Goal: Task Accomplishment & Management: Manage account settings

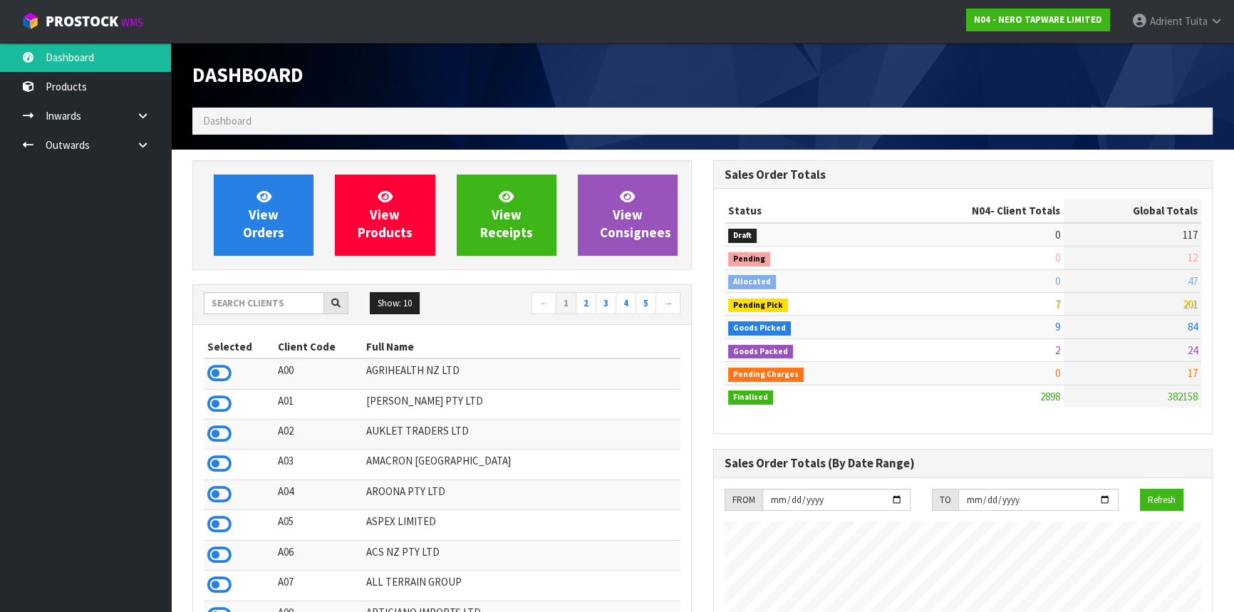
scroll to position [1123, 520]
click at [1187, 13] on link "[PERSON_NAME]" at bounding box center [1177, 21] width 113 height 43
click at [1154, 50] on link "Logout" at bounding box center [1177, 56] width 113 height 19
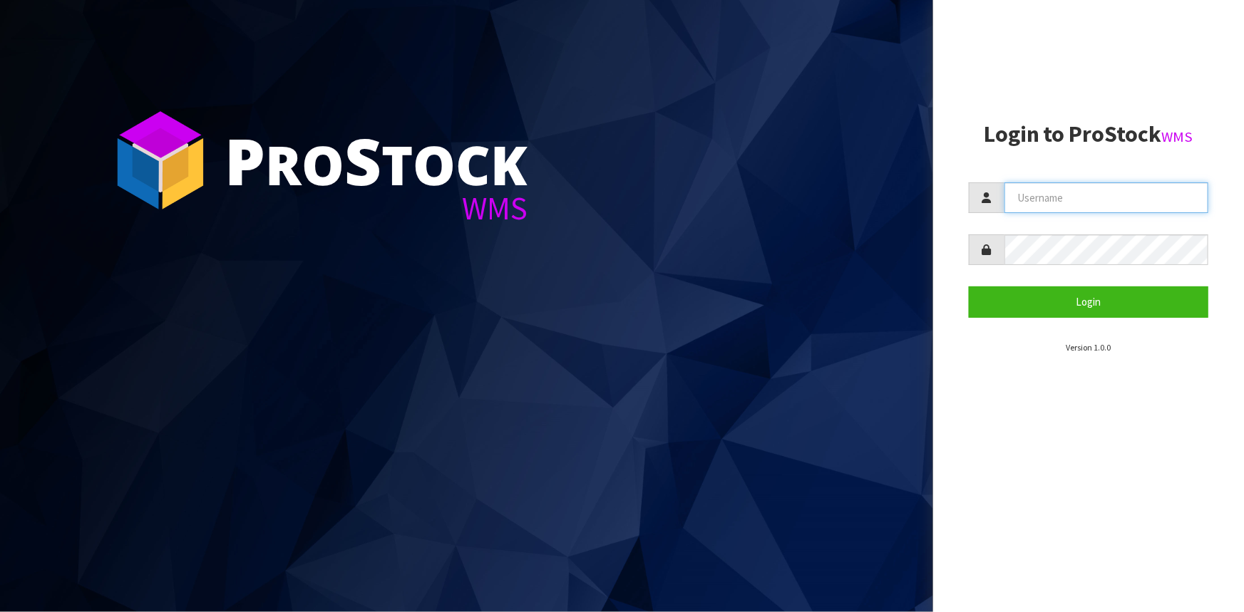
click at [1022, 192] on input "text" at bounding box center [1106, 197] width 204 height 31
type input "KRISHNA"
click at [968, 286] on button "Login" at bounding box center [1087, 301] width 239 height 31
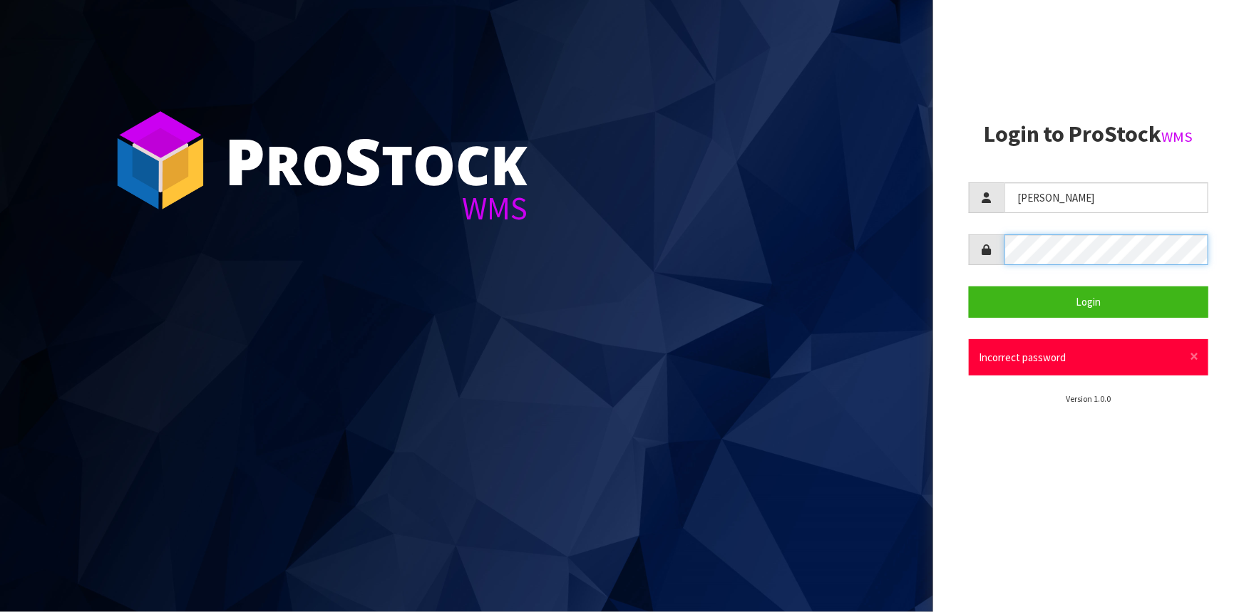
click at [905, 247] on div "P ro S tock WMS Login to ProStock WMS KRISHNA Login × Close Incorrect password …" at bounding box center [622, 306] width 1244 height 612
click at [968, 286] on button "Login" at bounding box center [1087, 301] width 239 height 31
